Goal: Information Seeking & Learning: Learn about a topic

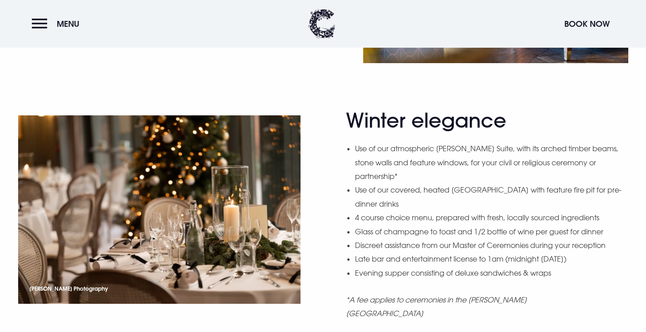
scroll to position [726, 0]
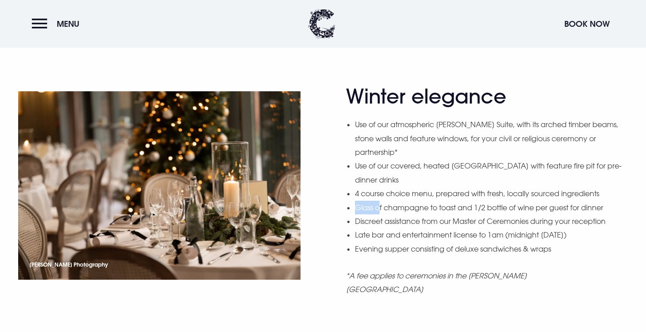
drag, startPoint x: 357, startPoint y: 199, endPoint x: 380, endPoint y: 202, distance: 23.8
click at [380, 202] on li "Glass of champagne to toast and 1/2 bottle of wine per guest for dinner" at bounding box center [491, 208] width 273 height 14
click at [467, 201] on li "Glass of champagne to toast and 1/2 bottle of wine per guest for dinner" at bounding box center [491, 208] width 273 height 14
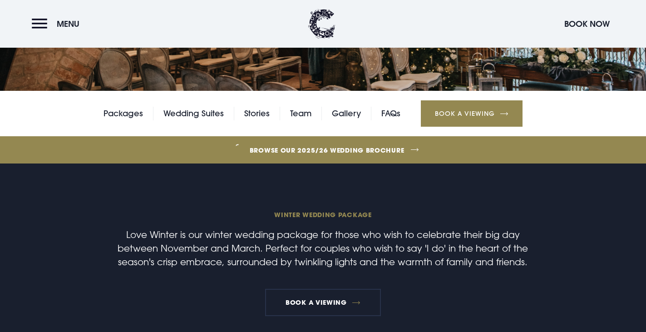
scroll to position [0, 0]
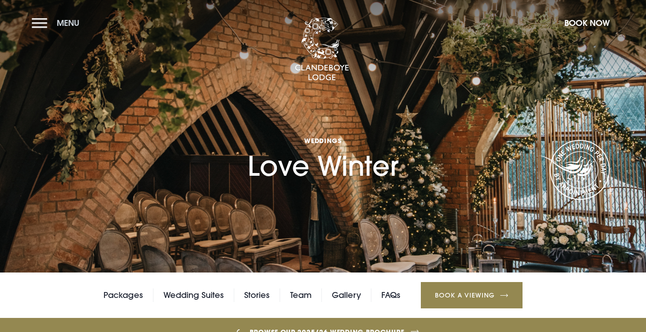
click at [42, 28] on button "Menu" at bounding box center [58, 23] width 52 height 20
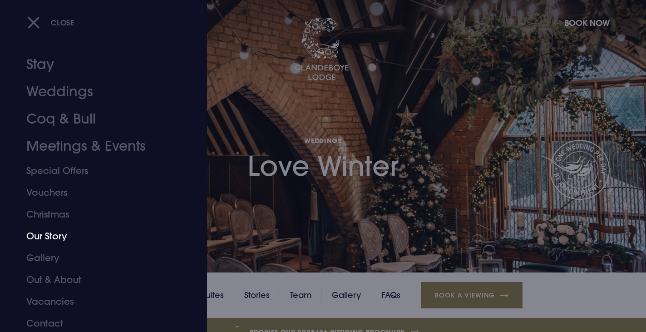
scroll to position [10, 0]
click at [49, 260] on link "Gallery" at bounding box center [97, 256] width 143 height 22
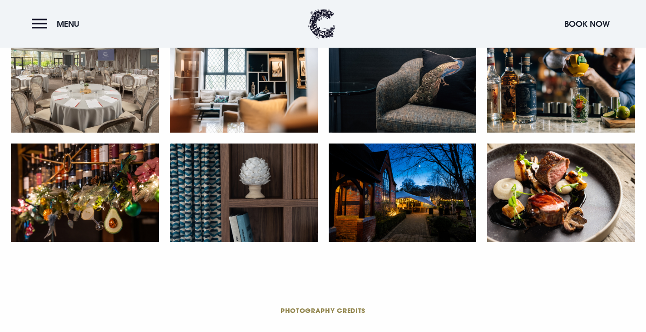
scroll to position [1724, 0]
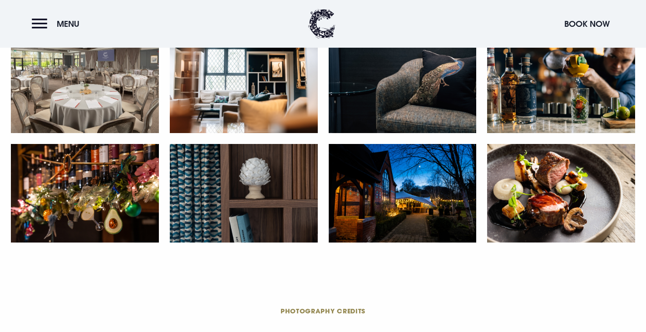
click at [407, 199] on img at bounding box center [402, 193] width 148 height 98
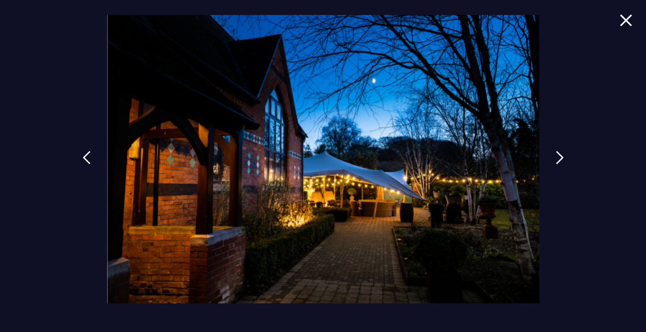
click at [628, 20] on img at bounding box center [625, 20] width 13 height 12
